Goal: Information Seeking & Learning: Learn about a topic

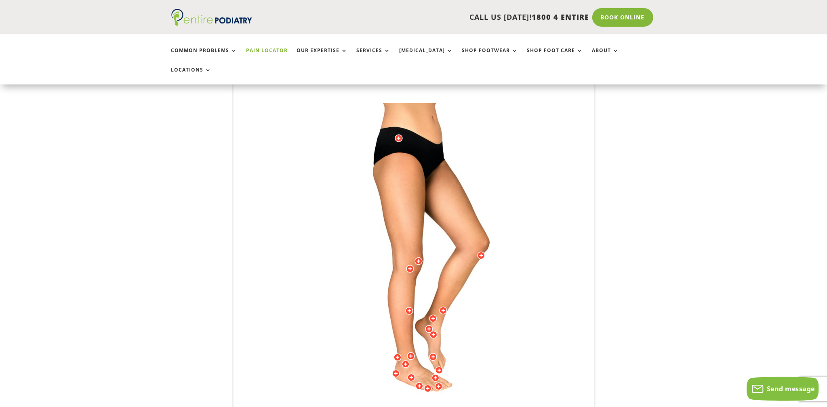
scroll to position [162, 0]
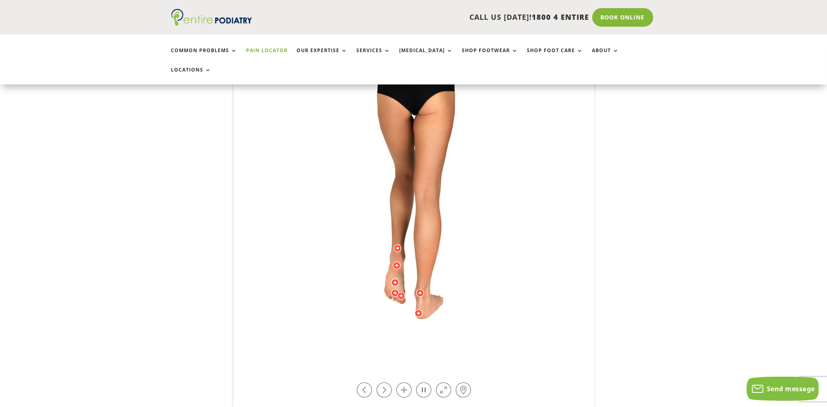
click at [395, 289] on div at bounding box center [395, 293] width 8 height 8
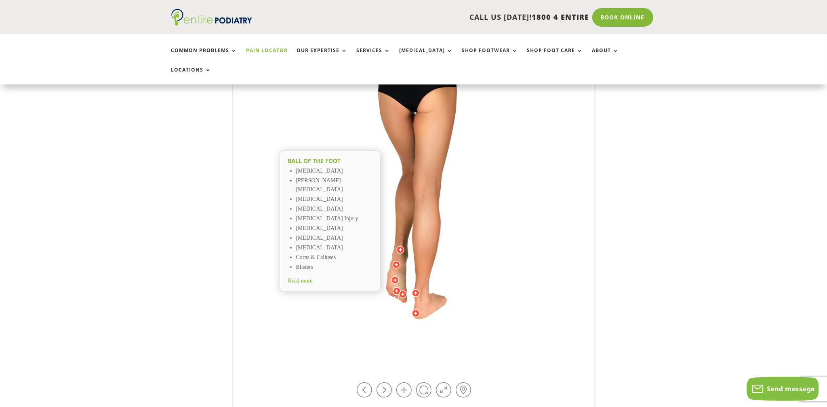
scroll to position [98, 0]
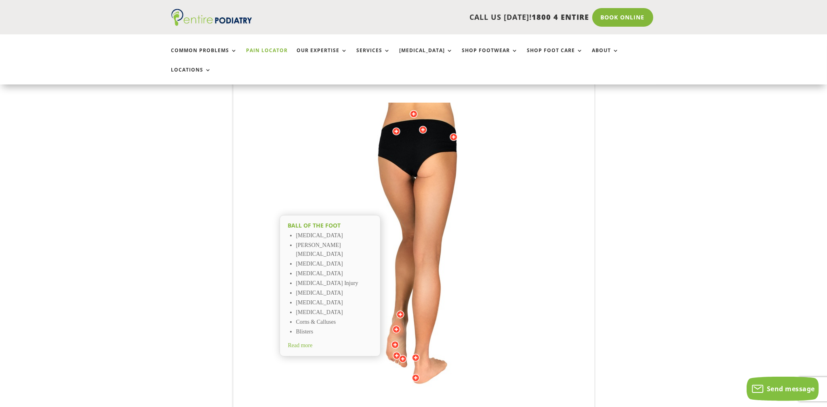
click at [402, 355] on div at bounding box center [403, 359] width 8 height 8
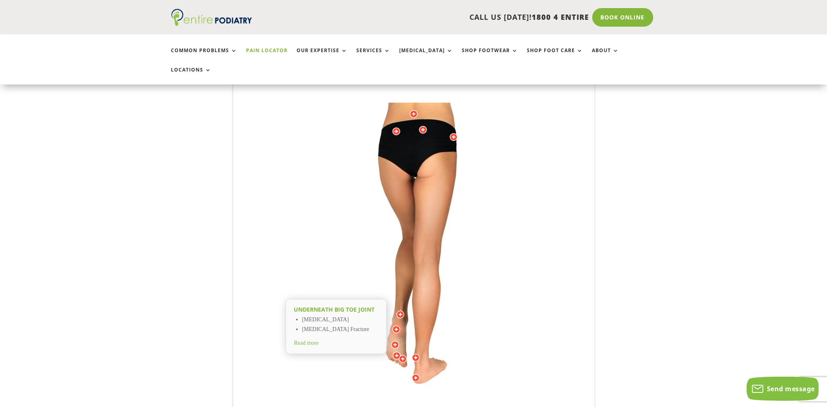
click at [394, 341] on div at bounding box center [395, 345] width 8 height 8
click at [394, 352] on div at bounding box center [397, 356] width 8 height 8
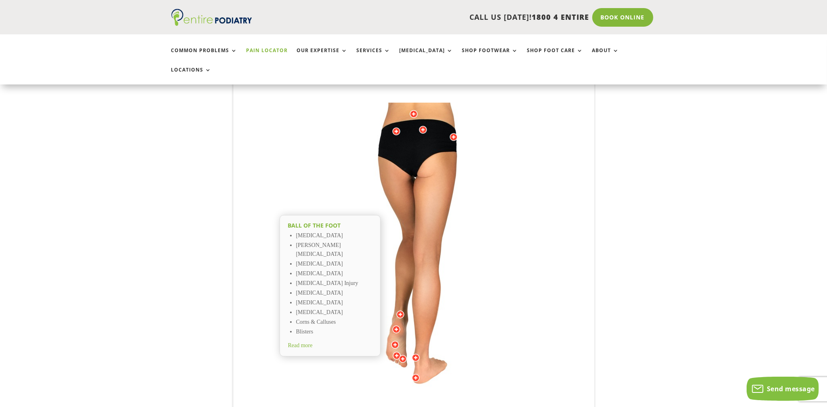
click at [301, 269] on li "[MEDICAL_DATA]" at bounding box center [334, 274] width 76 height 10
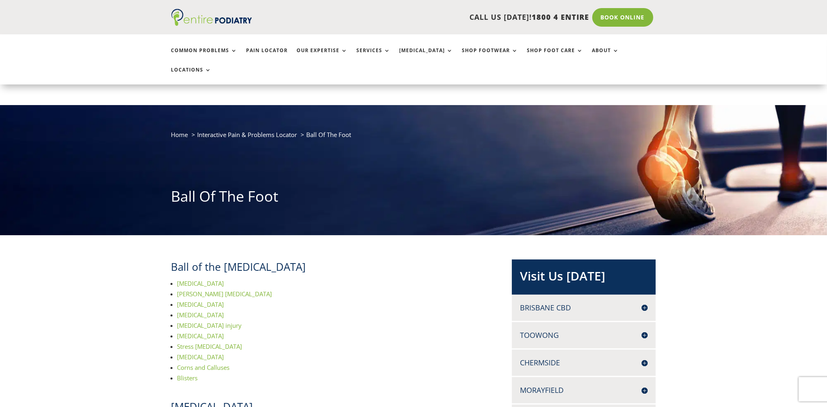
scroll to position [65, 0]
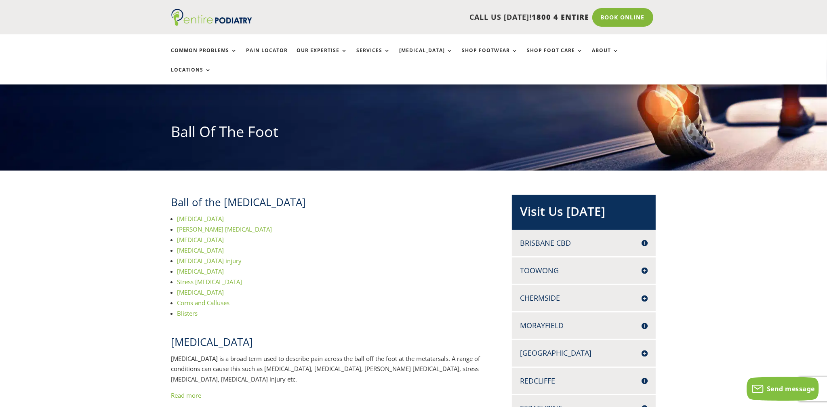
click at [192, 246] on span "[MEDICAL_DATA]" at bounding box center [200, 250] width 47 height 8
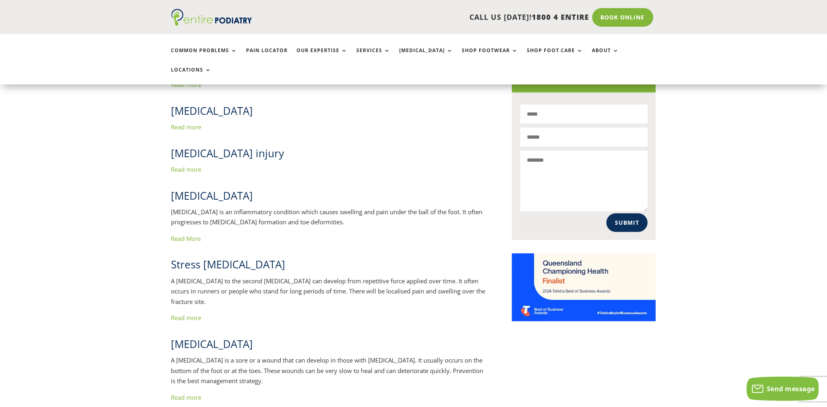
scroll to position [495, 0]
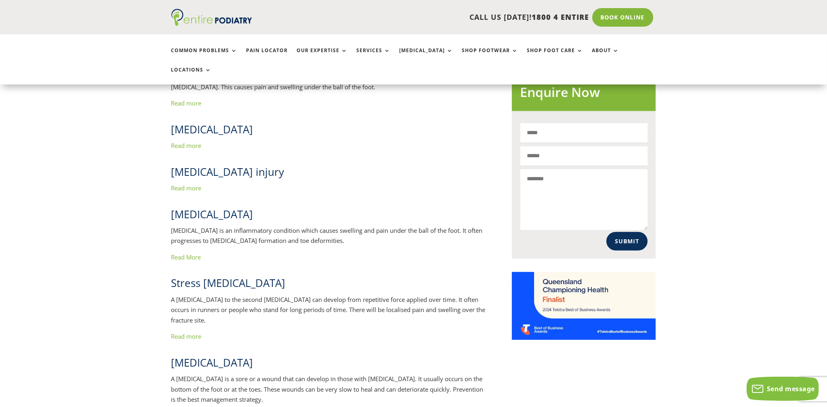
click at [194, 141] on link "Read more" at bounding box center [186, 145] width 30 height 8
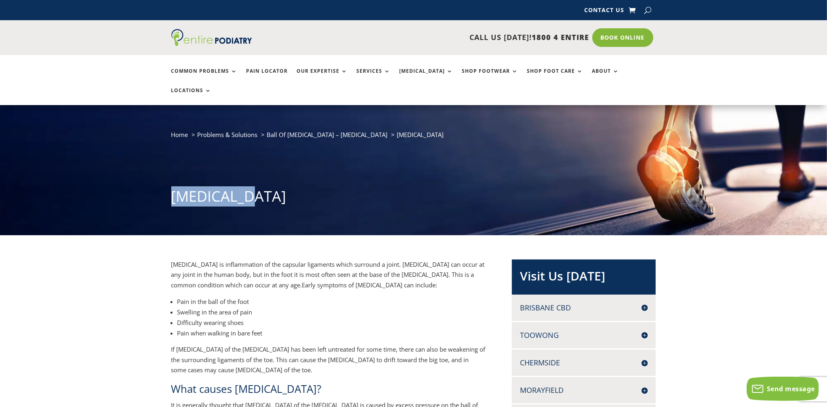
drag, startPoint x: 167, startPoint y: 175, endPoint x: 249, endPoint y: 183, distance: 82.4
click at [249, 183] on div "Home Problems & Solutions Ball Of Foot Pain – Metatarsalgia Capsulitis Capsulit…" at bounding box center [413, 170] width 827 height 130
